Goal: Task Accomplishment & Management: Manage account settings

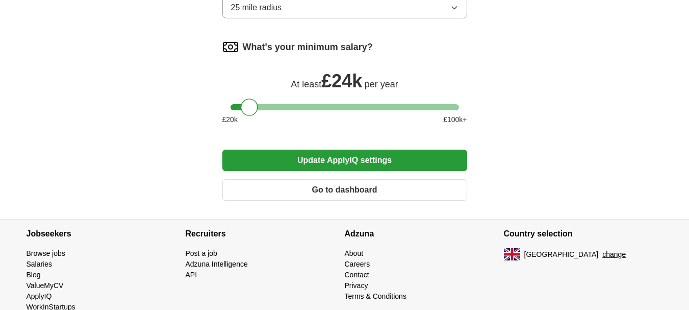
drag, startPoint x: 696, startPoint y: 105, endPoint x: 696, endPoint y: 285, distance: 180.0
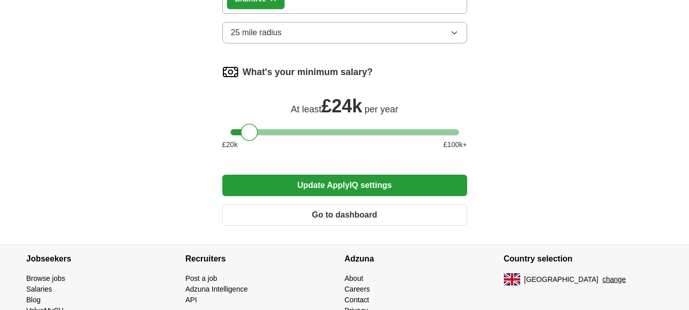
click at [410, 174] on button "Update ApplyIQ settings" at bounding box center [344, 184] width 245 height 21
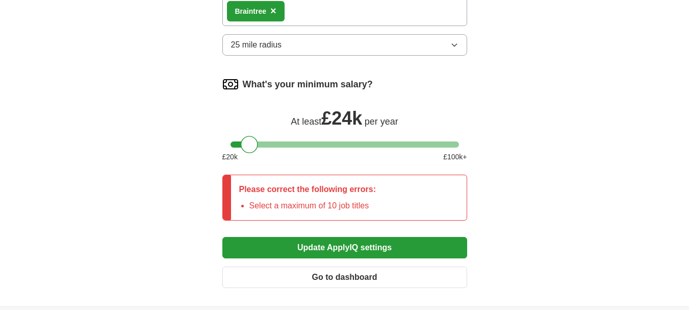
scroll to position [772, 0]
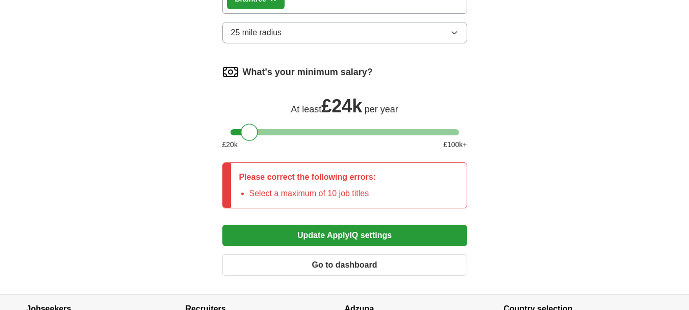
click at [349, 224] on button "Update ApplyIQ settings" at bounding box center [344, 234] width 245 height 21
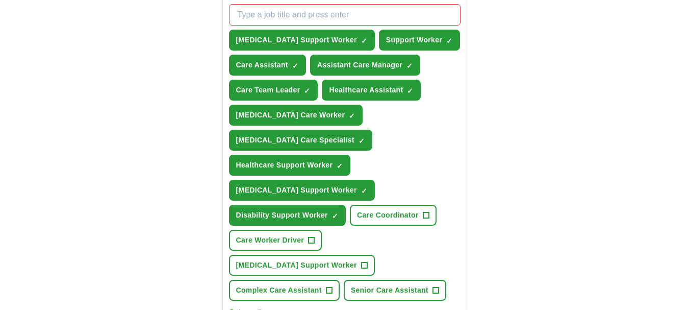
scroll to position [398, 0]
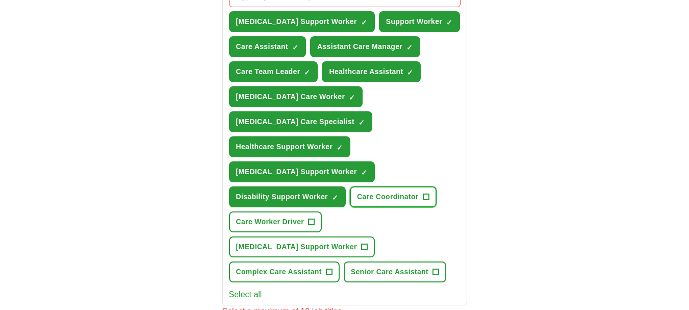
click at [431, 191] on button "Care Coordinator +" at bounding box center [393, 196] width 87 height 21
click at [367, 243] on span "+" at bounding box center [364, 247] width 6 height 8
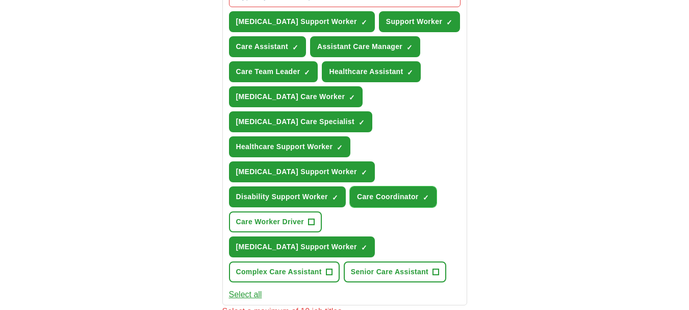
click at [0, 0] on span "×" at bounding box center [0, 0] width 0 height 0
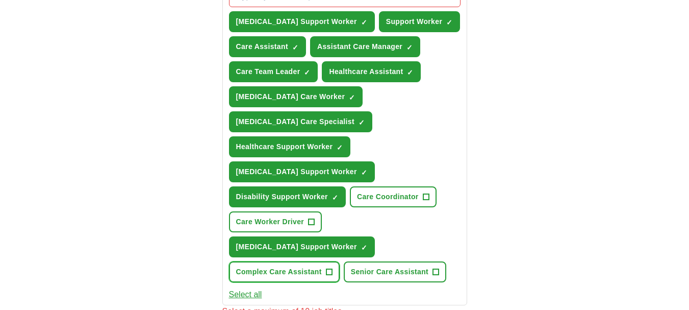
click at [336, 261] on button "Complex Care Assistant +" at bounding box center [284, 271] width 111 height 21
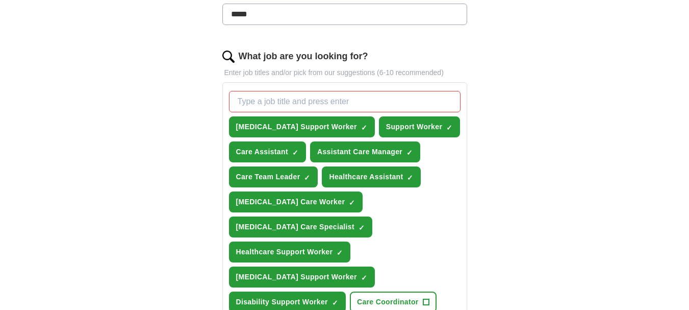
scroll to position [342, 0]
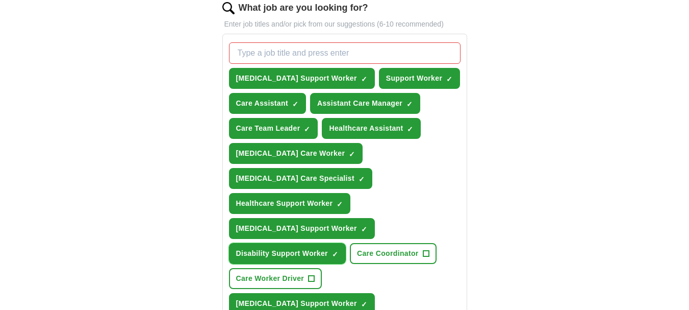
click at [0, 0] on span "×" at bounding box center [0, 0] width 0 height 0
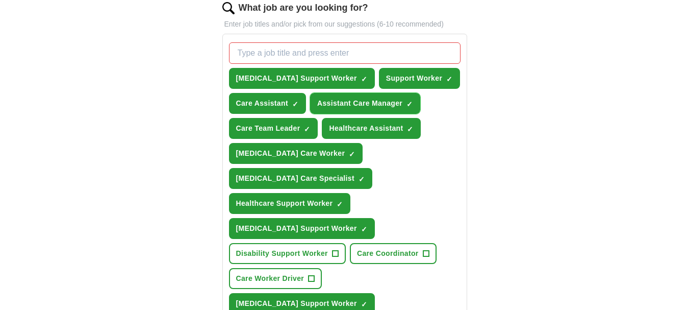
click at [0, 0] on span "×" at bounding box center [0, 0] width 0 height 0
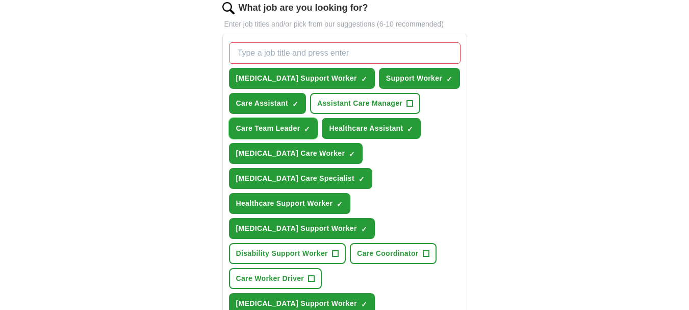
click at [0, 0] on span "×" at bounding box center [0, 0] width 0 height 0
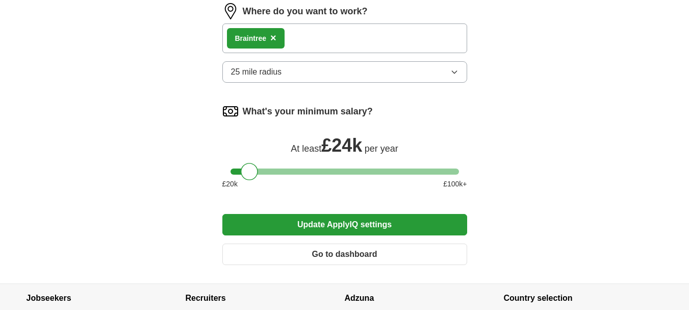
scroll to position [736, 0]
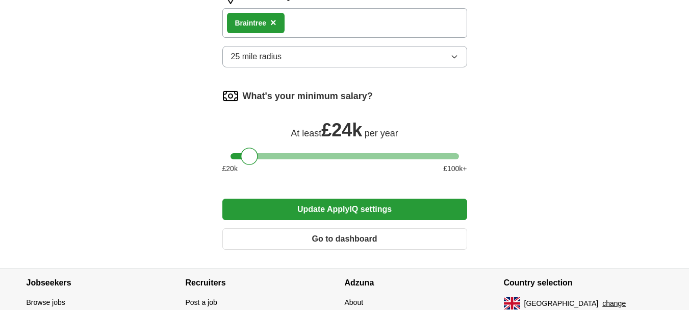
click at [444, 198] on button "Update ApplyIQ settings" at bounding box center [344, 208] width 245 height 21
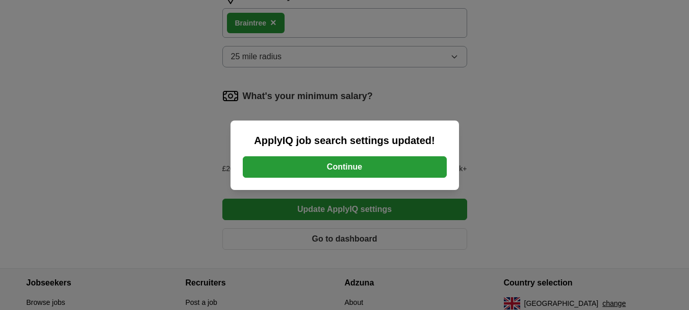
click at [395, 159] on button "Continue" at bounding box center [345, 166] width 204 height 21
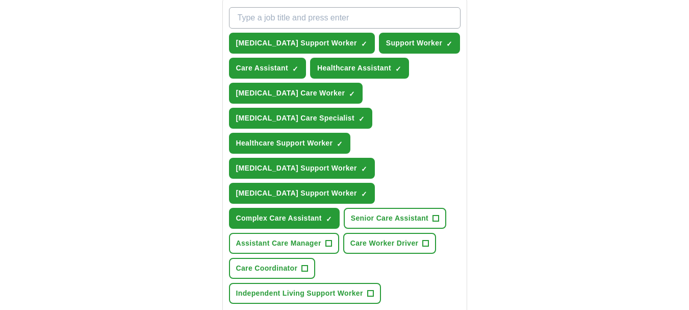
scroll to position [383, 0]
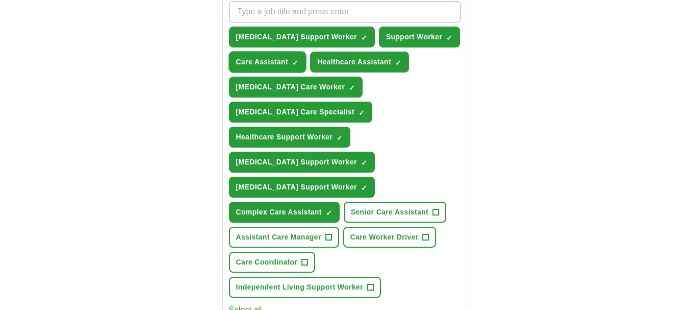
click at [0, 0] on span "×" at bounding box center [0, 0] width 0 height 0
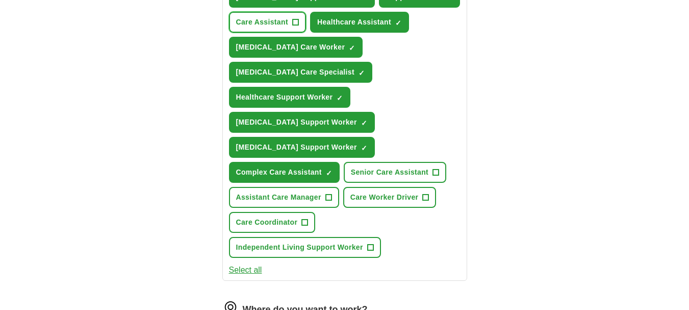
scroll to position [435, 0]
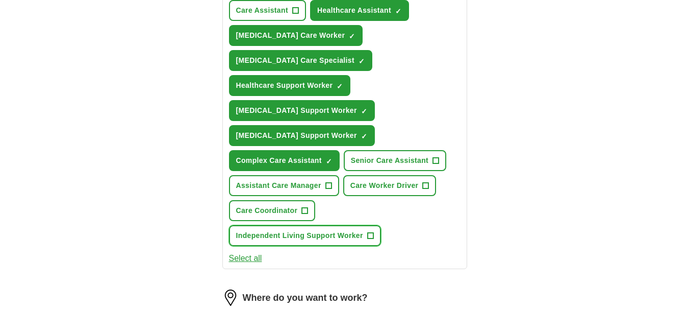
click at [372, 225] on button "Independent Living Support Worker +" at bounding box center [305, 235] width 152 height 21
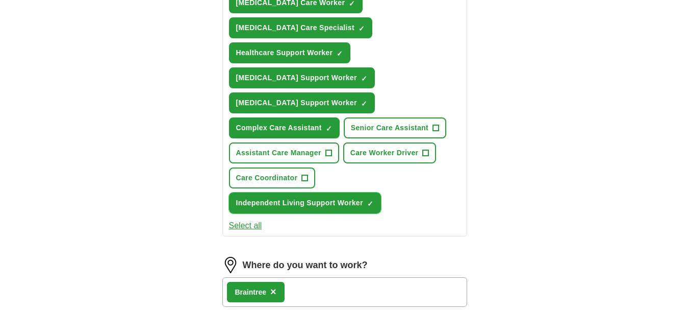
scroll to position [476, 0]
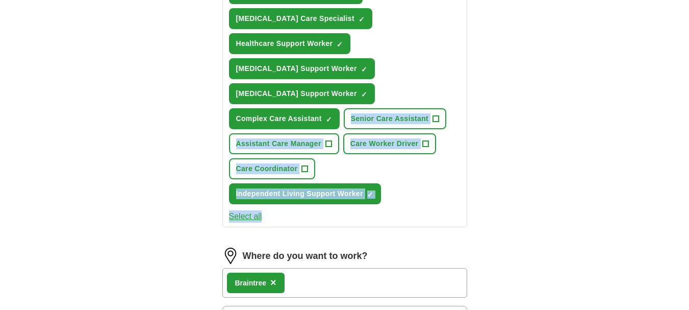
drag, startPoint x: 696, startPoint y: 191, endPoint x: 696, endPoint y: 208, distance: 17.3
click at [689, 208] on html "**********" at bounding box center [344, 82] width 689 height 1117
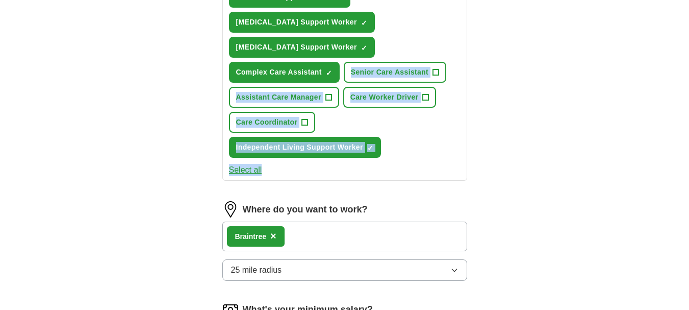
scroll to position [781, 0]
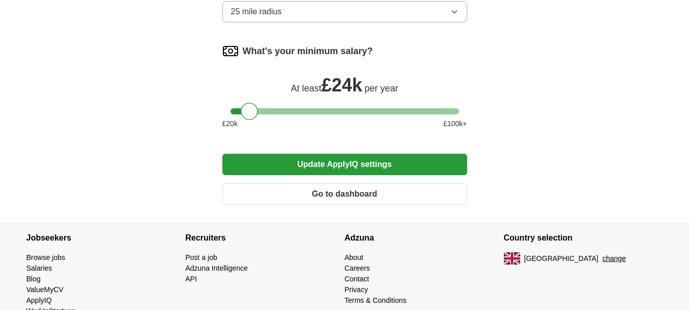
click at [418, 154] on button "Update ApplyIQ settings" at bounding box center [344, 164] width 245 height 21
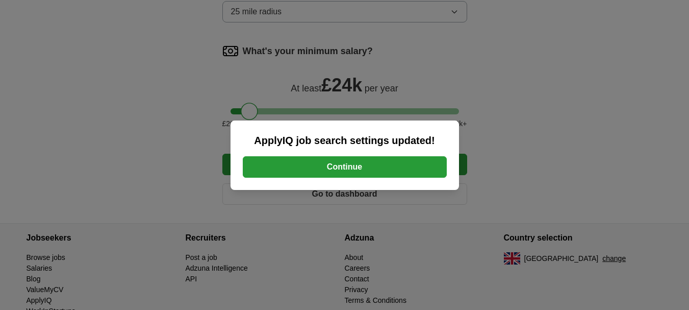
click at [416, 164] on button "Continue" at bounding box center [345, 166] width 204 height 21
